Goal: Transaction & Acquisition: Book appointment/travel/reservation

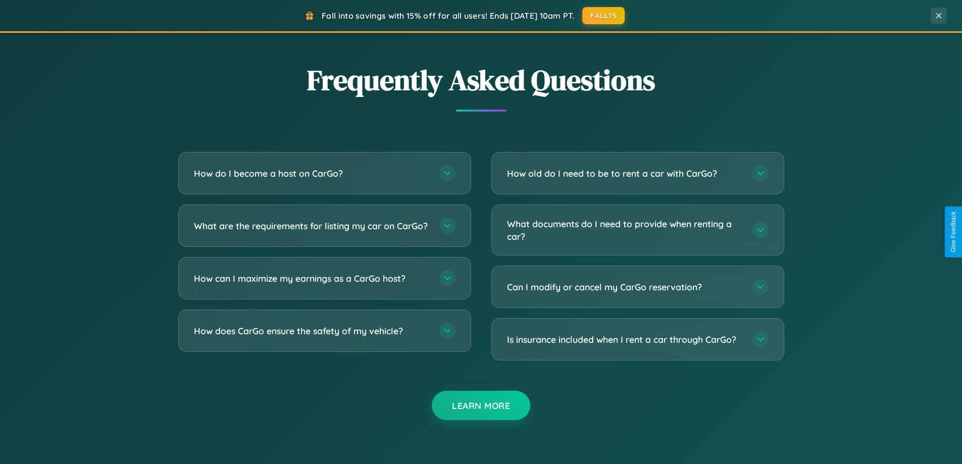
scroll to position [1943, 0]
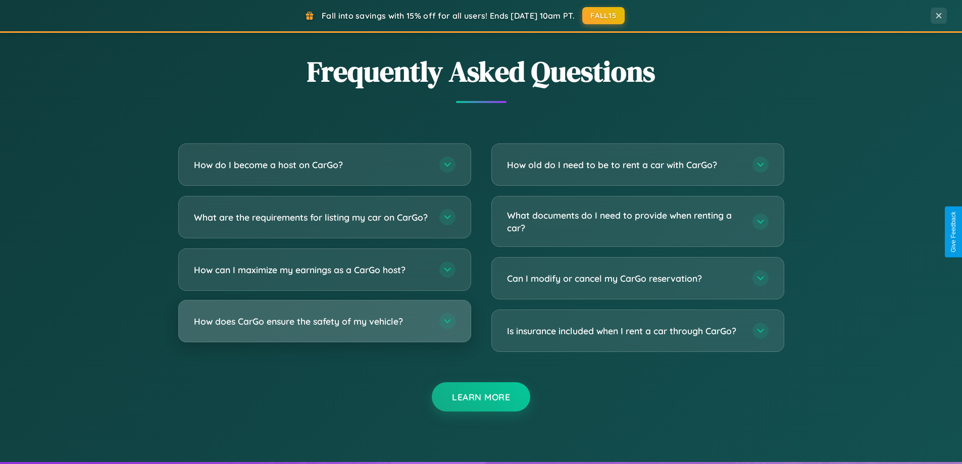
click at [324, 328] on h3 "How does CarGo ensure the safety of my vehicle?" at bounding box center [311, 321] width 235 height 13
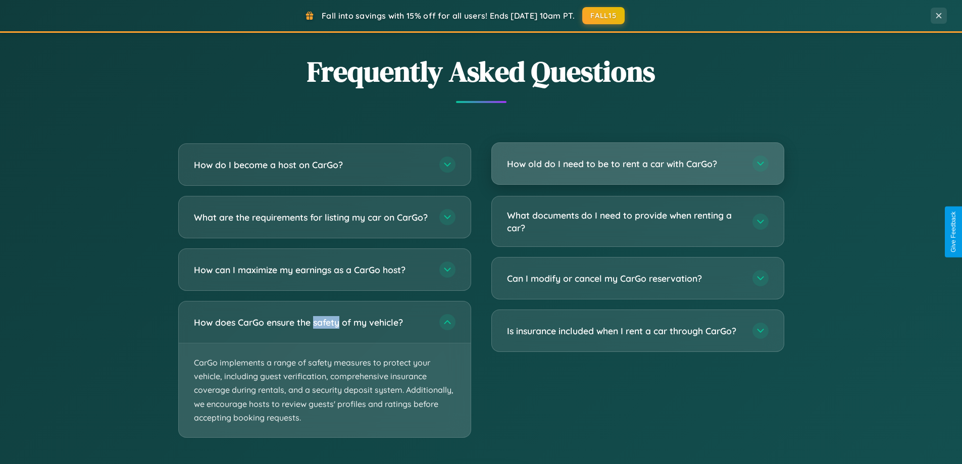
click at [637, 164] on h3 "How old do I need to be to rent a car with CarGo?" at bounding box center [624, 164] width 235 height 13
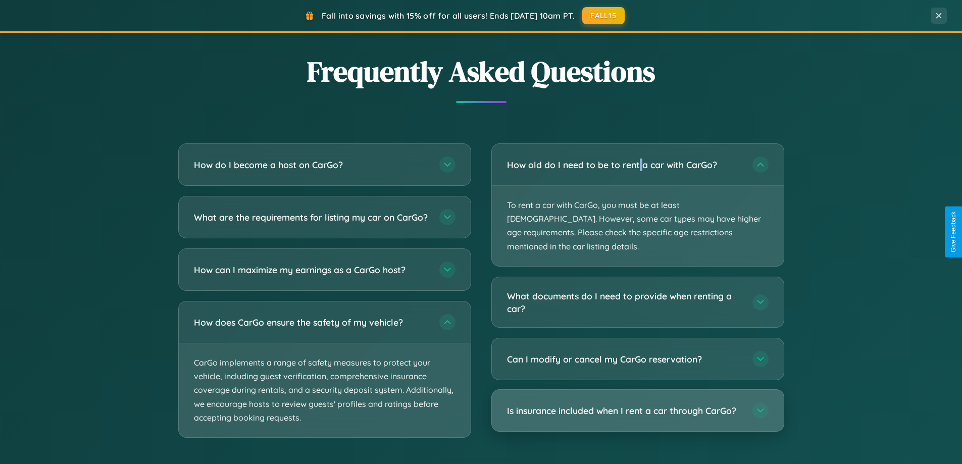
click at [637, 404] on h3 "Is insurance included when I rent a car through CarGo?" at bounding box center [624, 410] width 235 height 13
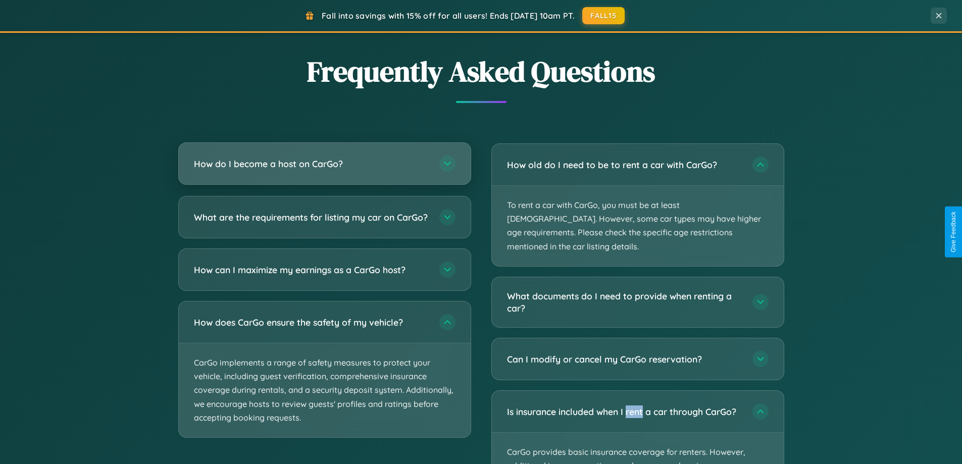
click at [324, 165] on h3 "How do I become a host on CarGo?" at bounding box center [311, 164] width 235 height 13
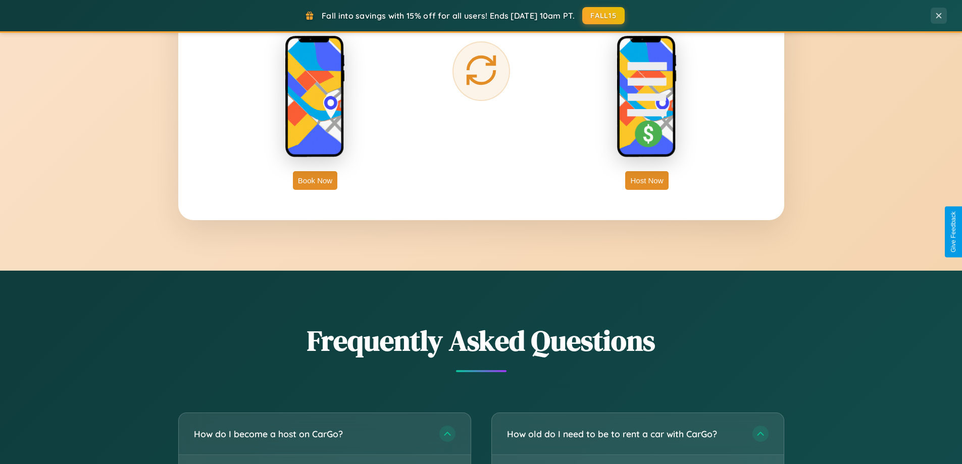
scroll to position [1622, 0]
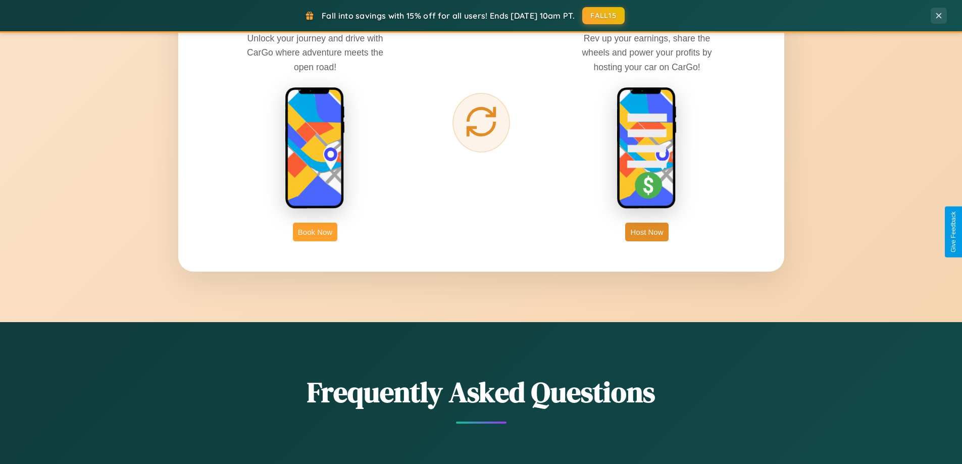
click at [315, 232] on button "Book Now" at bounding box center [315, 232] width 44 height 19
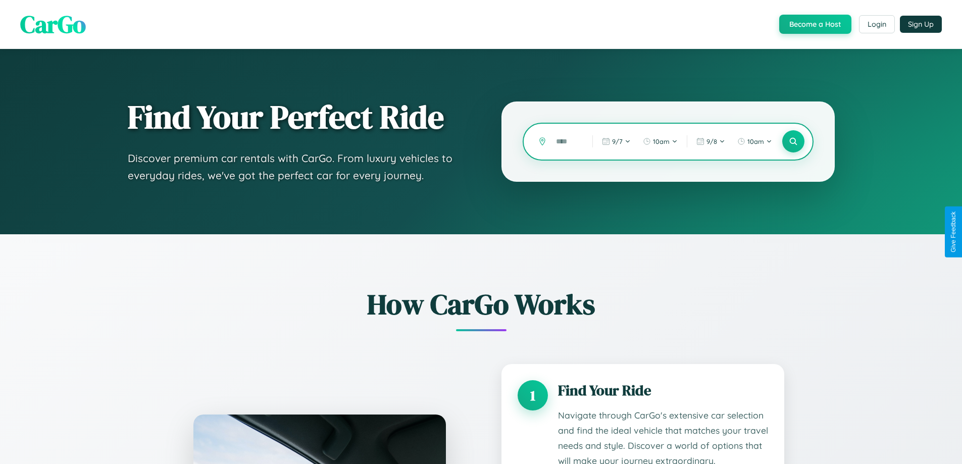
click at [566, 141] on input "text" at bounding box center [566, 142] width 31 height 18
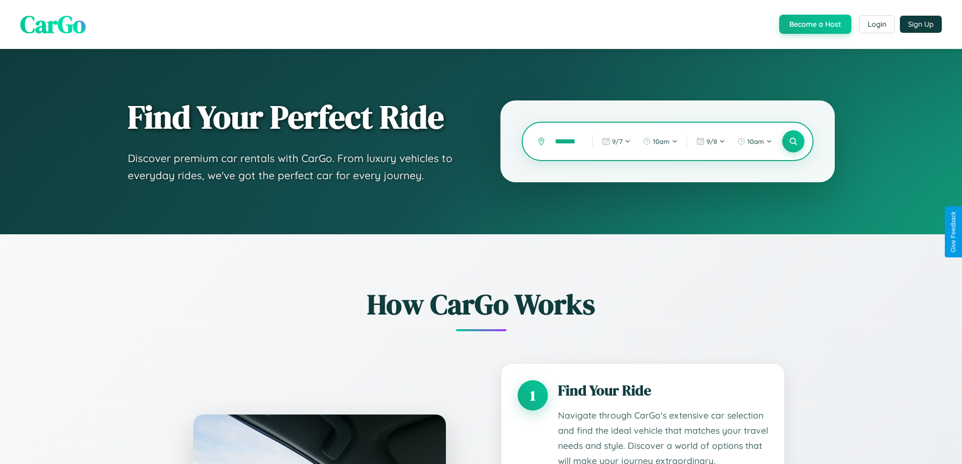
scroll to position [0, 7]
type input "*******"
click at [793, 141] on icon at bounding box center [793, 142] width 10 height 10
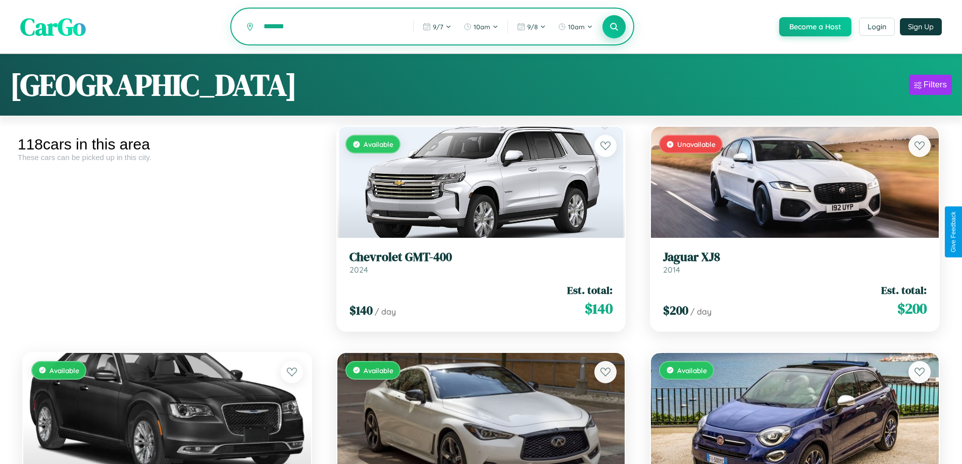
type input "*******"
click at [613, 27] on icon at bounding box center [614, 27] width 10 height 10
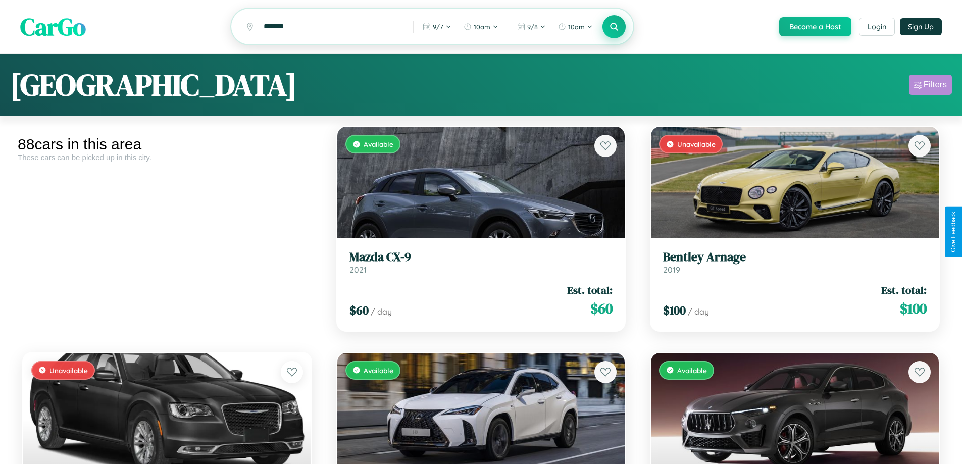
click at [930, 86] on div "Filters" at bounding box center [934, 85] width 23 height 10
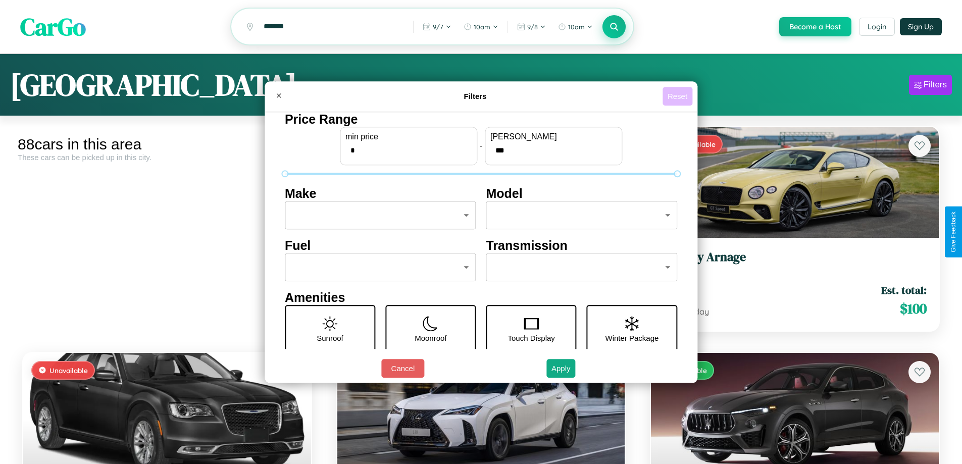
click at [679, 96] on button "Reset" at bounding box center [677, 96] width 30 height 19
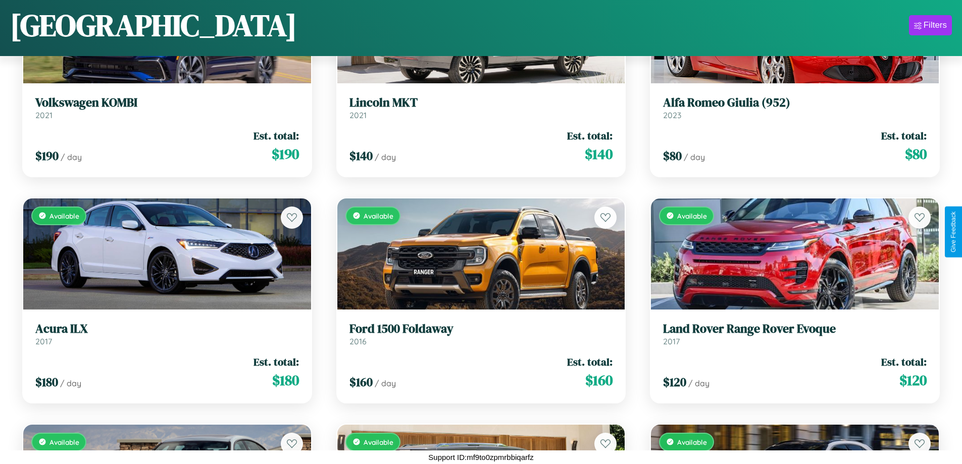
scroll to position [2176, 0]
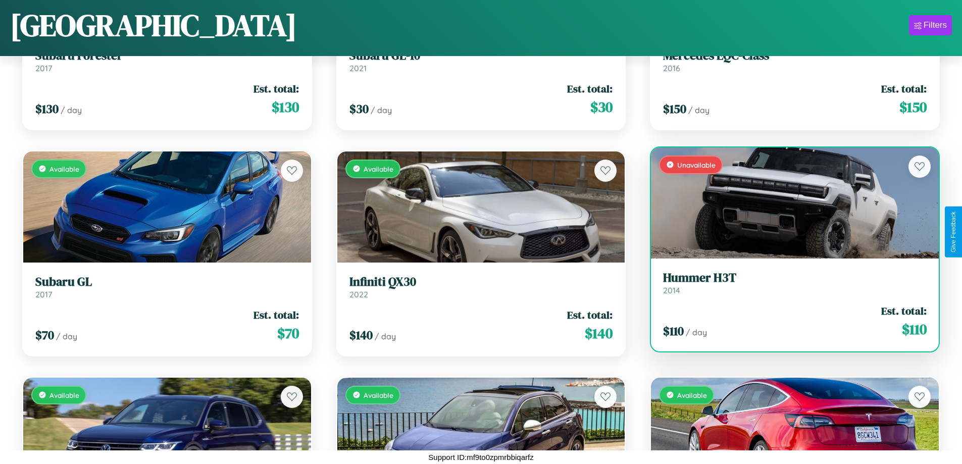
click at [788, 285] on link "Hummer H3T 2014" at bounding box center [795, 283] width 264 height 25
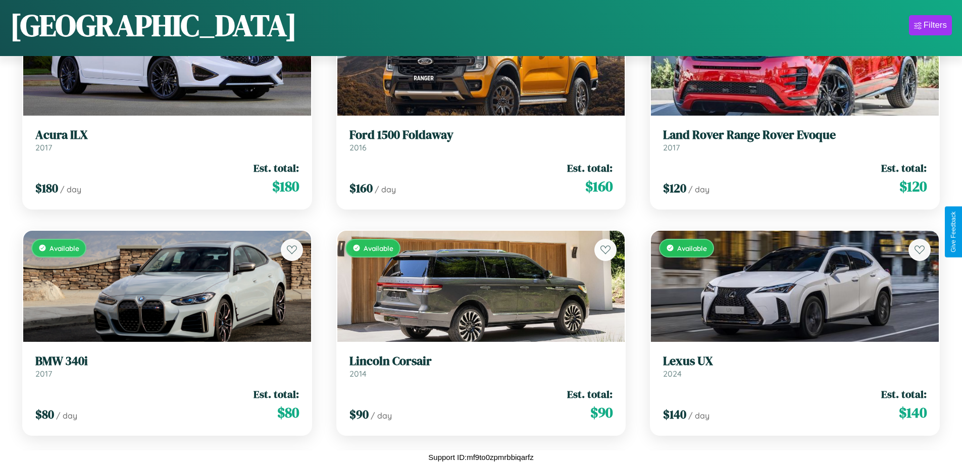
scroll to position [594, 0]
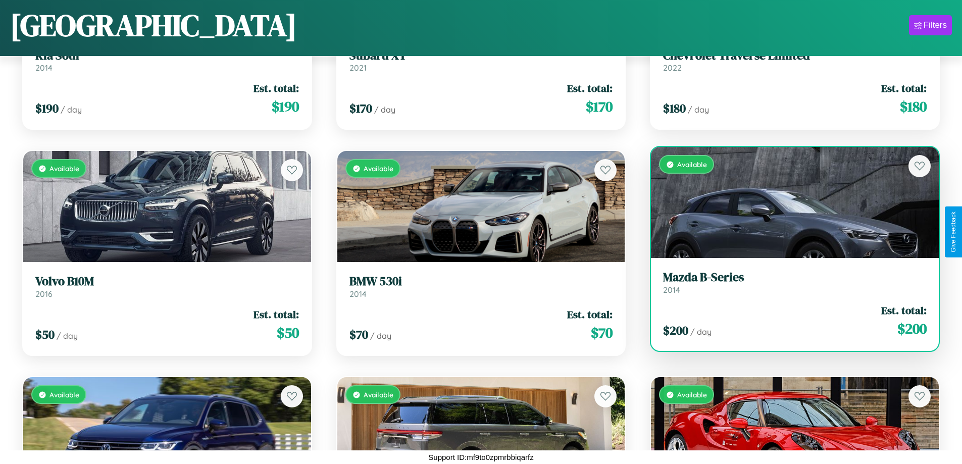
click at [788, 282] on h3 "Mazda B-Series" at bounding box center [795, 277] width 264 height 15
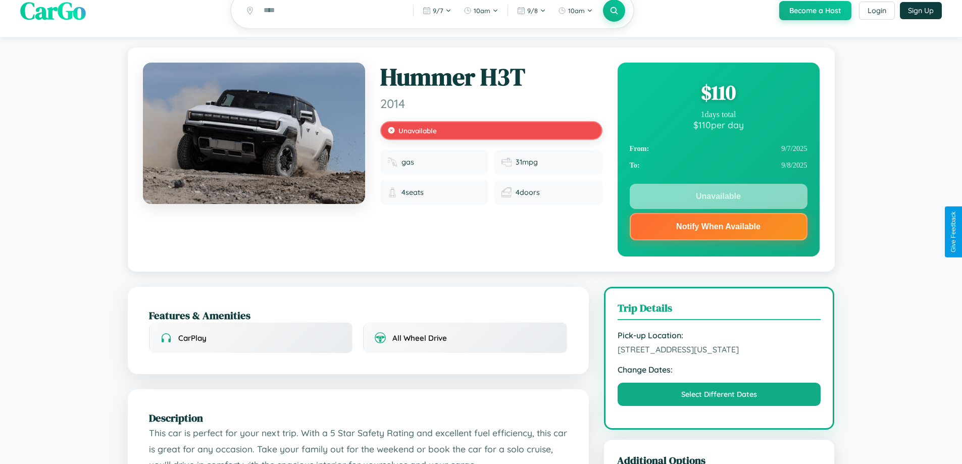
scroll to position [373, 0]
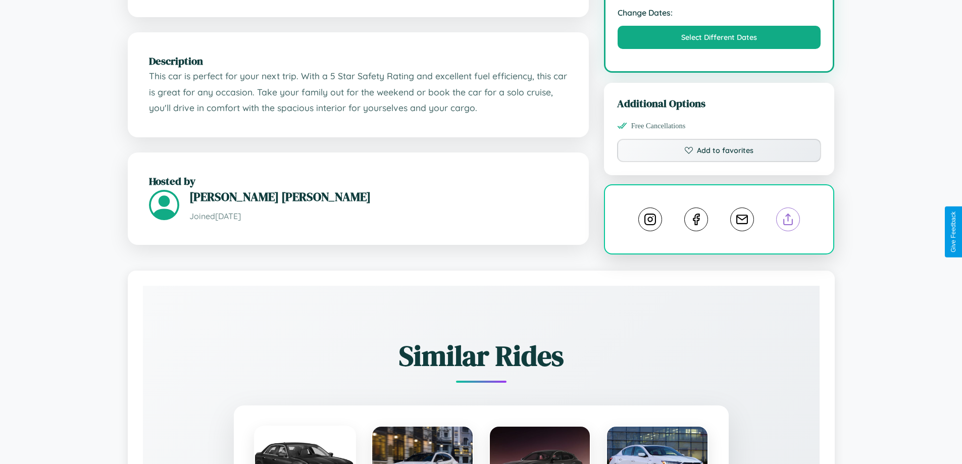
click at [788, 221] on line at bounding box center [788, 217] width 0 height 7
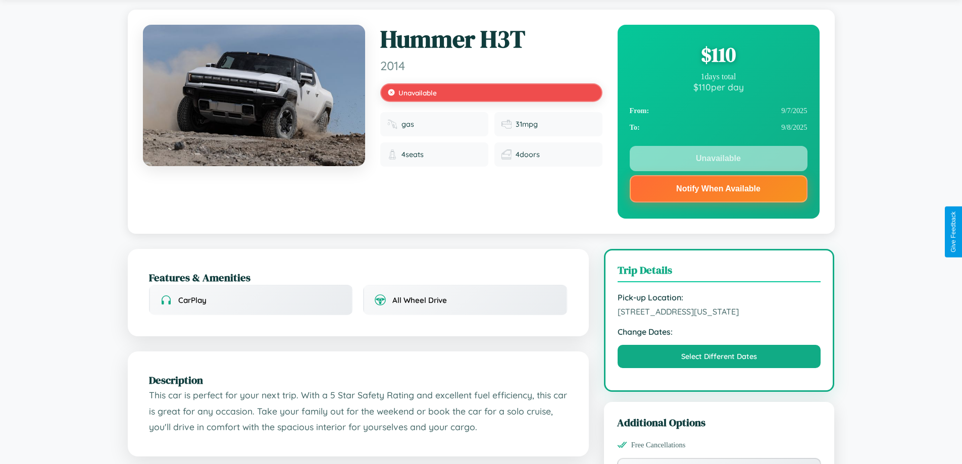
scroll to position [0, 0]
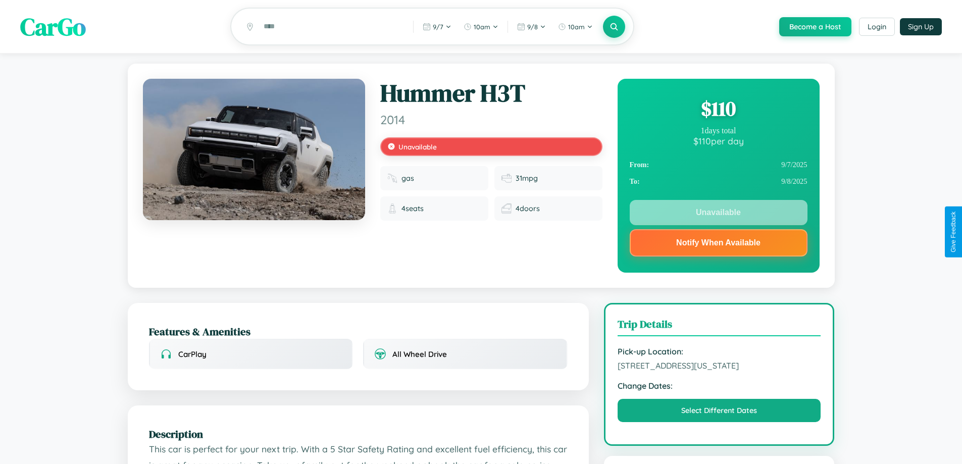
click at [718, 110] on div "$ 110" at bounding box center [719, 108] width 178 height 27
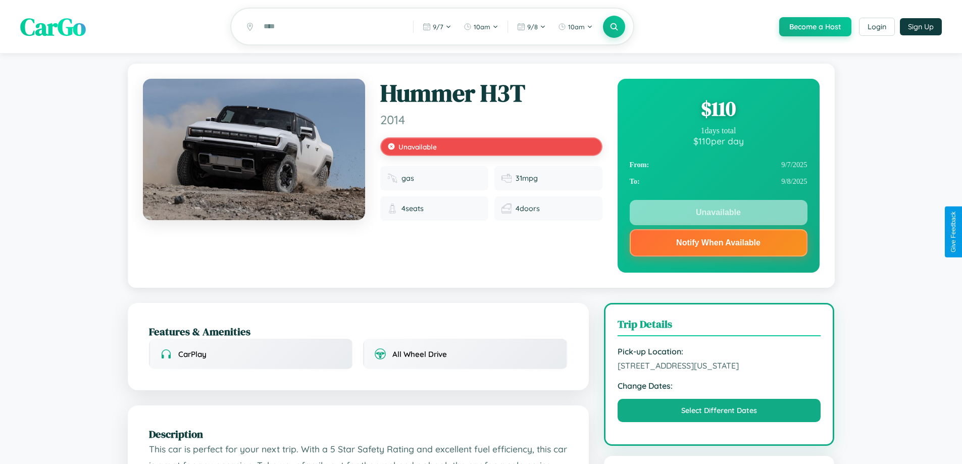
click at [718, 110] on div "$ 110" at bounding box center [719, 108] width 178 height 27
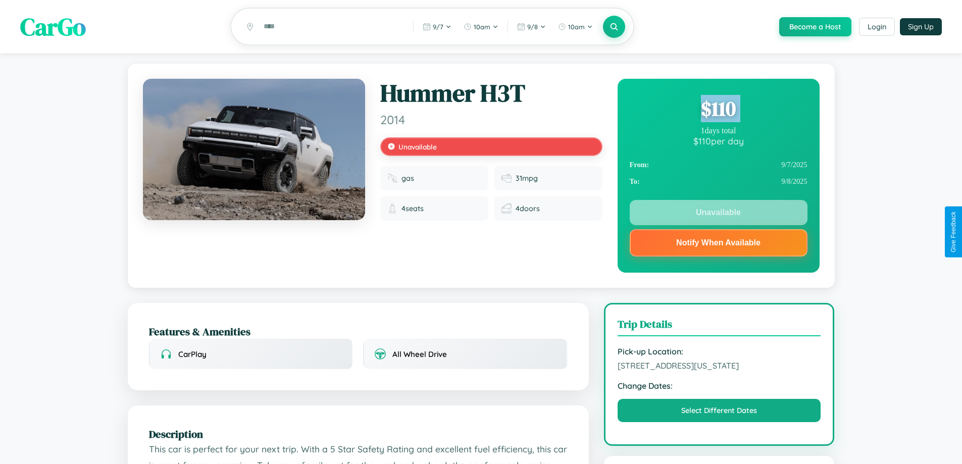
click at [718, 110] on div "$ 110" at bounding box center [719, 108] width 178 height 27
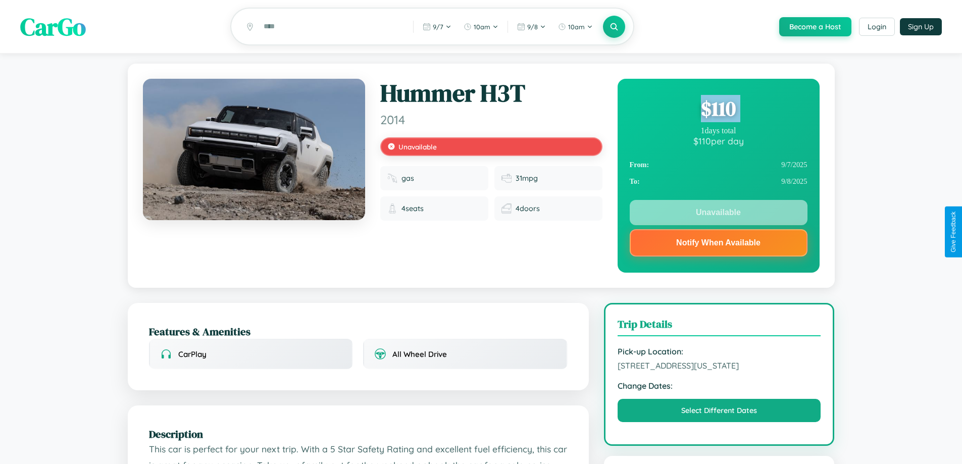
click at [718, 110] on div "$ 110" at bounding box center [719, 108] width 178 height 27
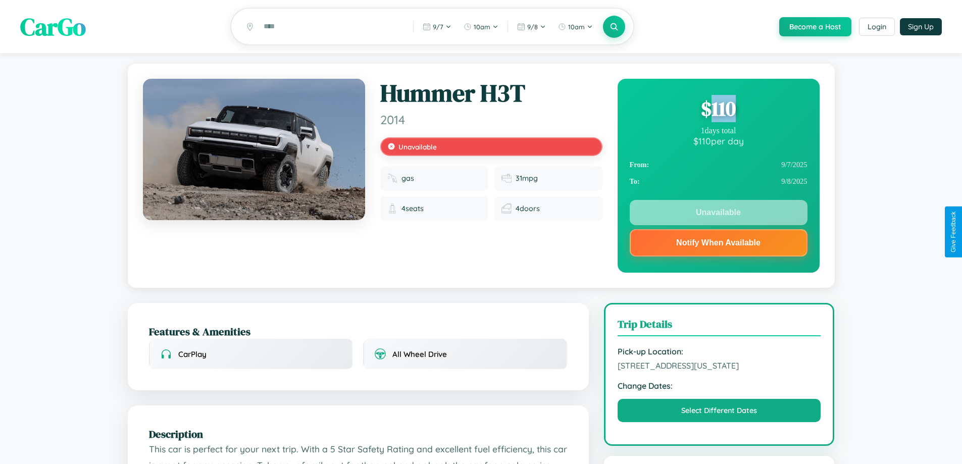
click at [718, 110] on div "$ 110" at bounding box center [719, 108] width 178 height 27
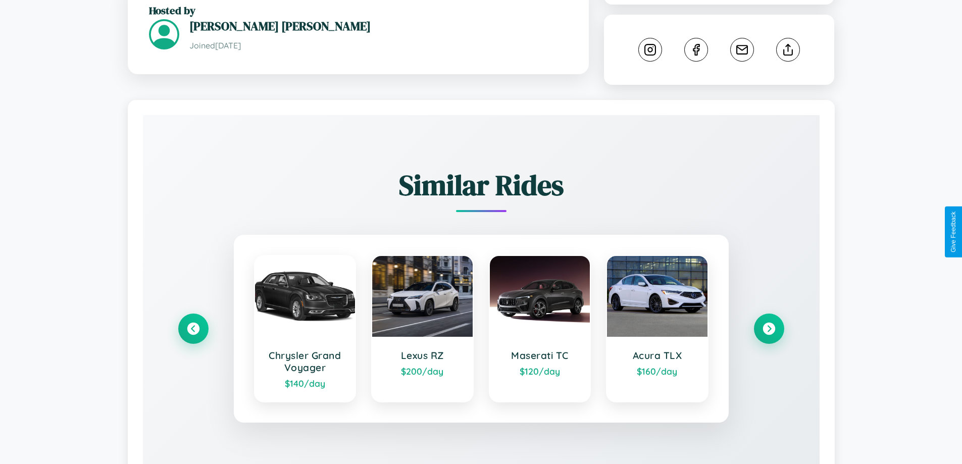
scroll to position [603, 0]
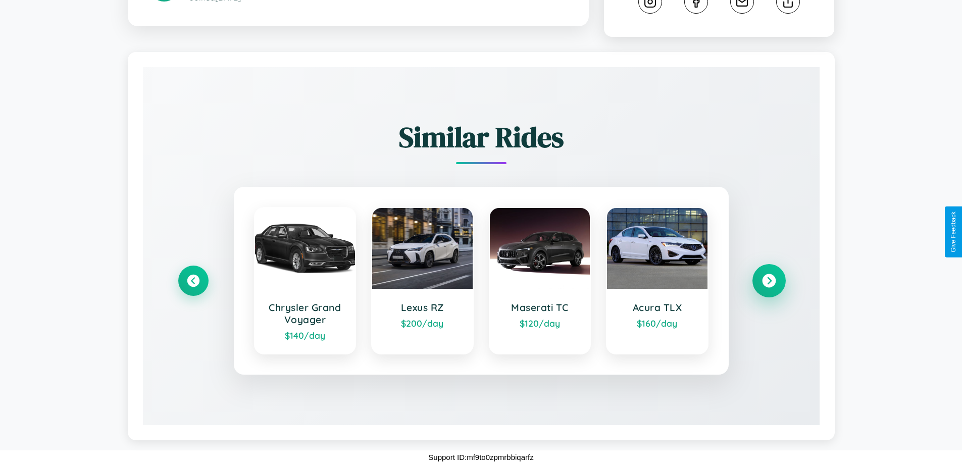
click at [768, 281] on icon at bounding box center [769, 281] width 14 height 14
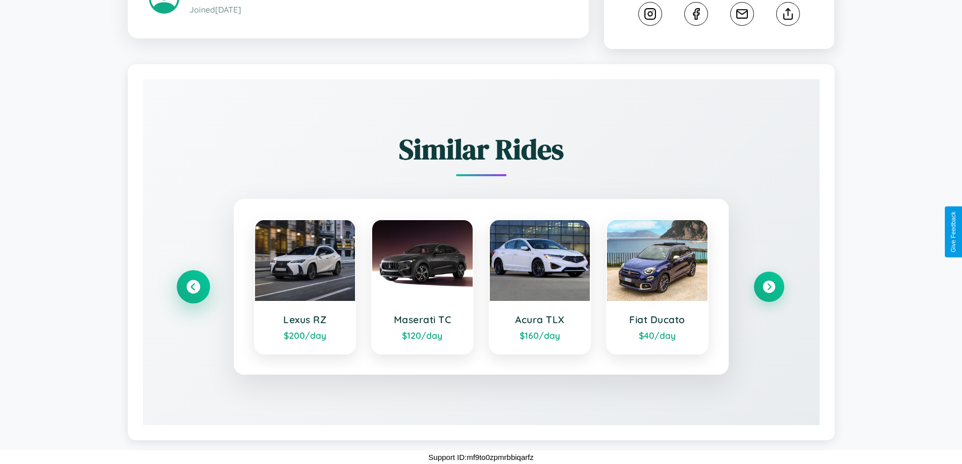
click at [193, 287] on icon at bounding box center [193, 287] width 14 height 14
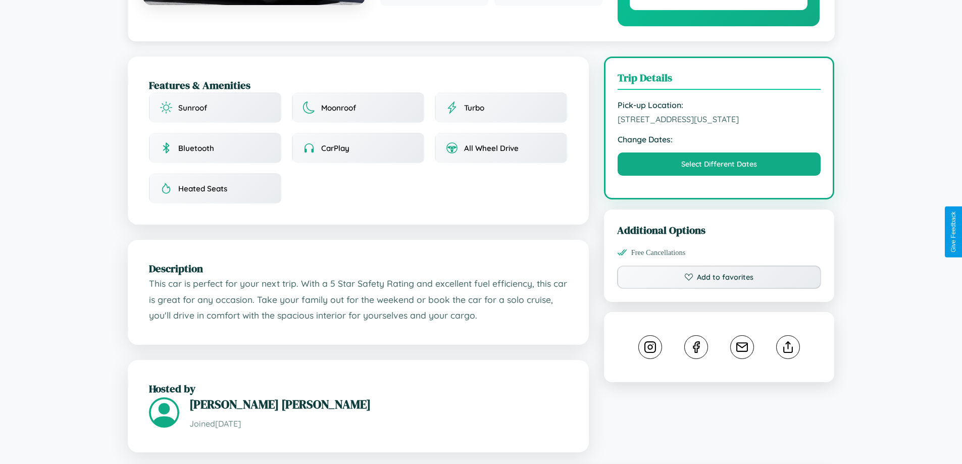
scroll to position [342, 0]
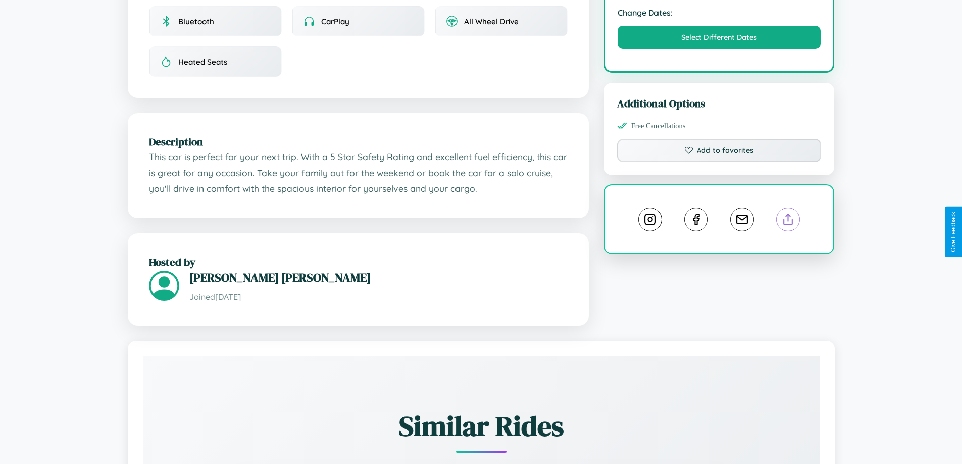
click at [788, 221] on line at bounding box center [788, 217] width 0 height 7
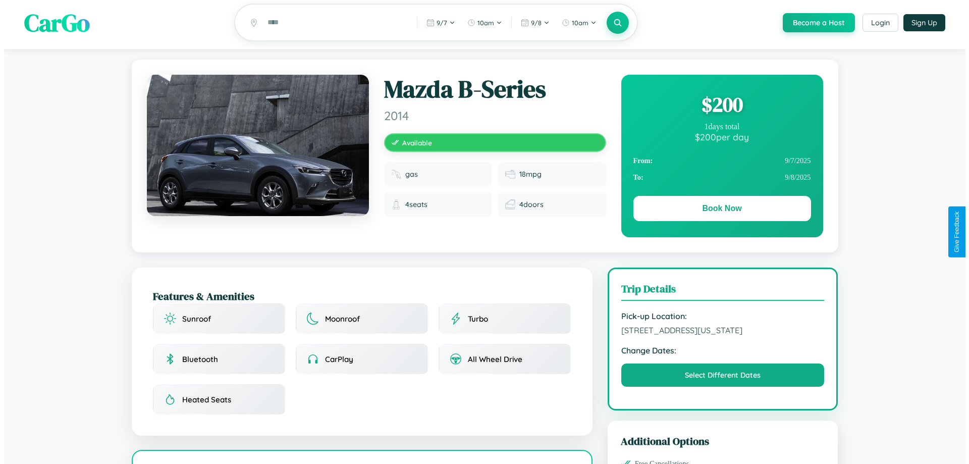
scroll to position [0, 0]
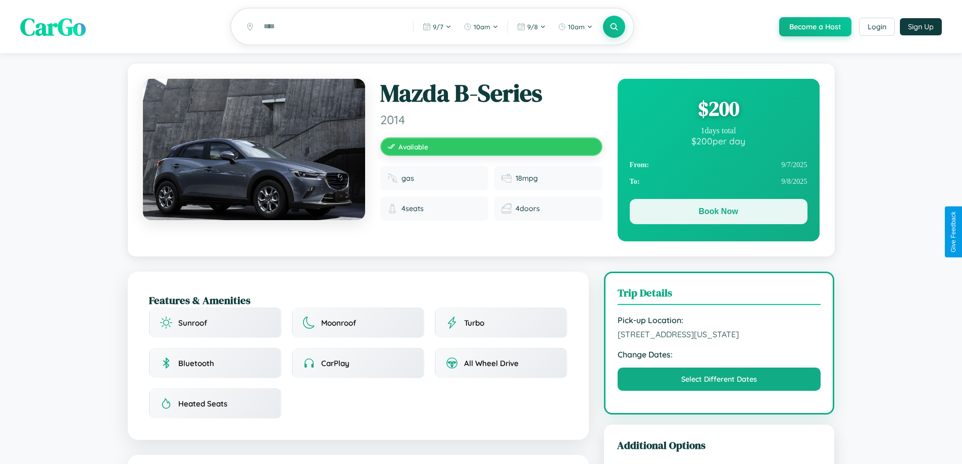
click at [718, 213] on button "Book Now" at bounding box center [719, 211] width 178 height 25
